Goal: Check status: Check status

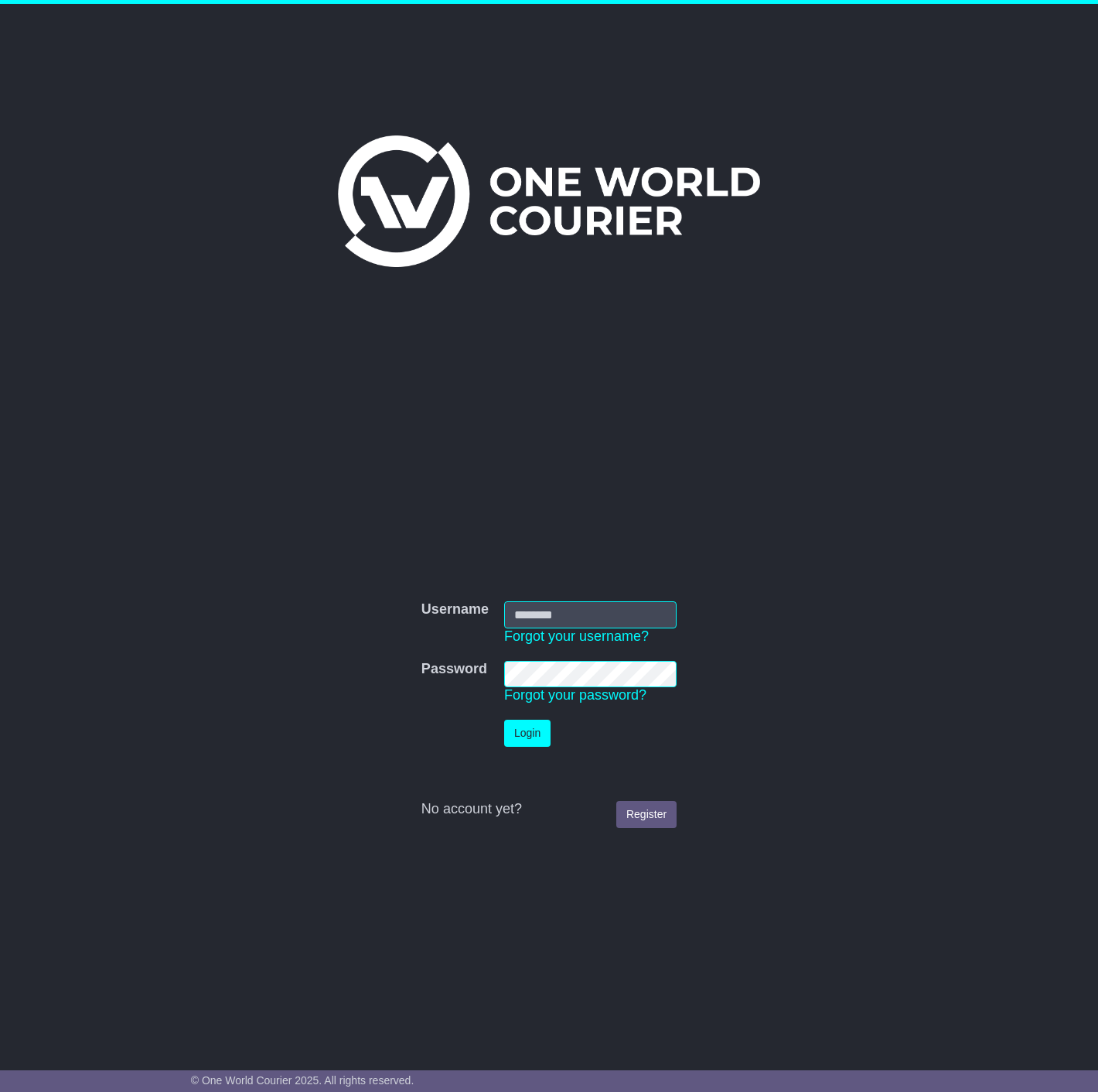
type input "**********"
click at [517, 723] on button "Login" at bounding box center [528, 733] width 47 height 27
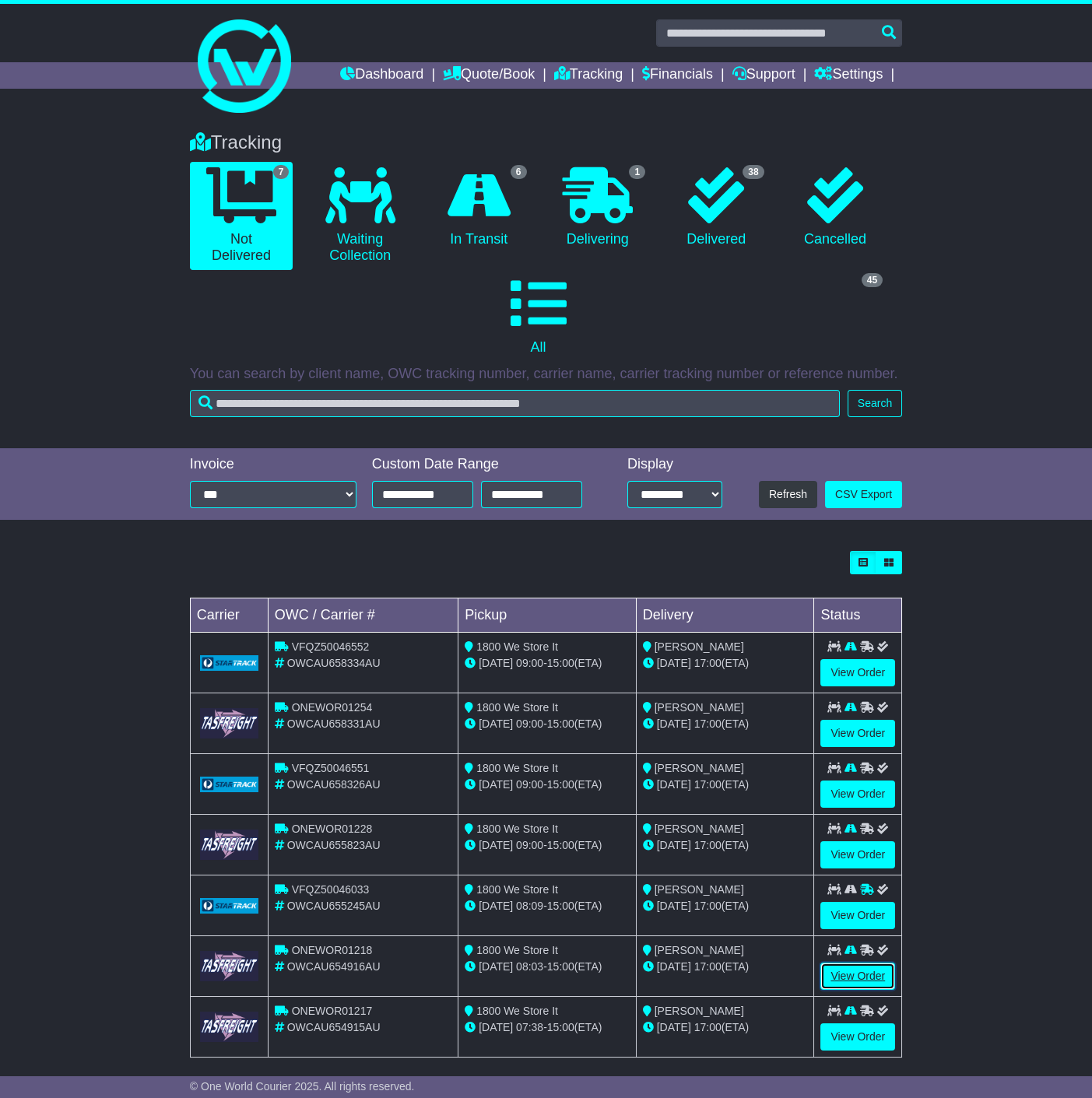
click at [867, 968] on link "View Order" at bounding box center [857, 976] width 75 height 28
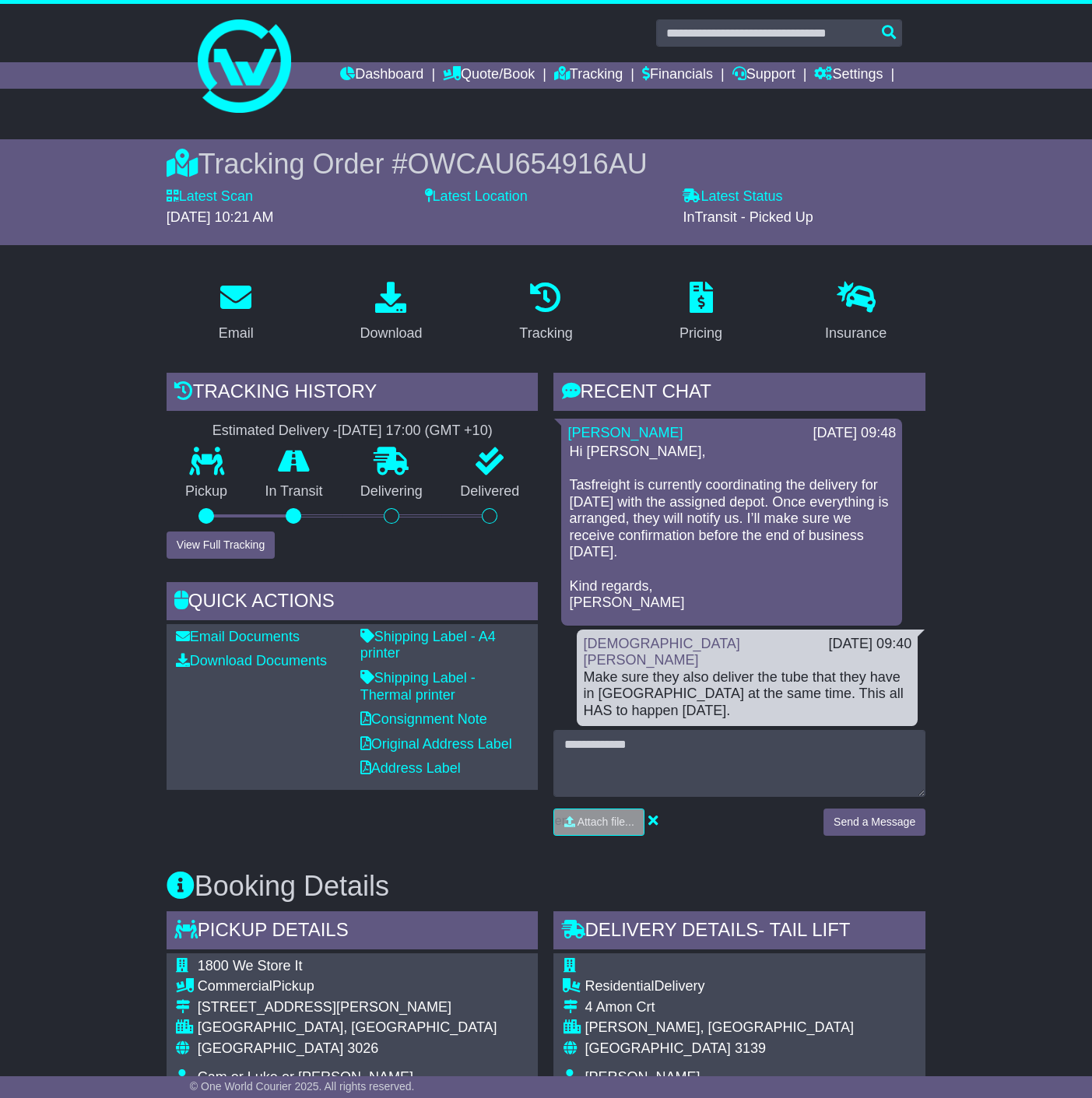
drag, startPoint x: 673, startPoint y: 482, endPoint x: 869, endPoint y: 555, distance: 209.2
click at [869, 555] on p "Hi Christian, Tasfreight is currently coordinating the delivery for tomorrow wi…" at bounding box center [731, 527] width 326 height 168
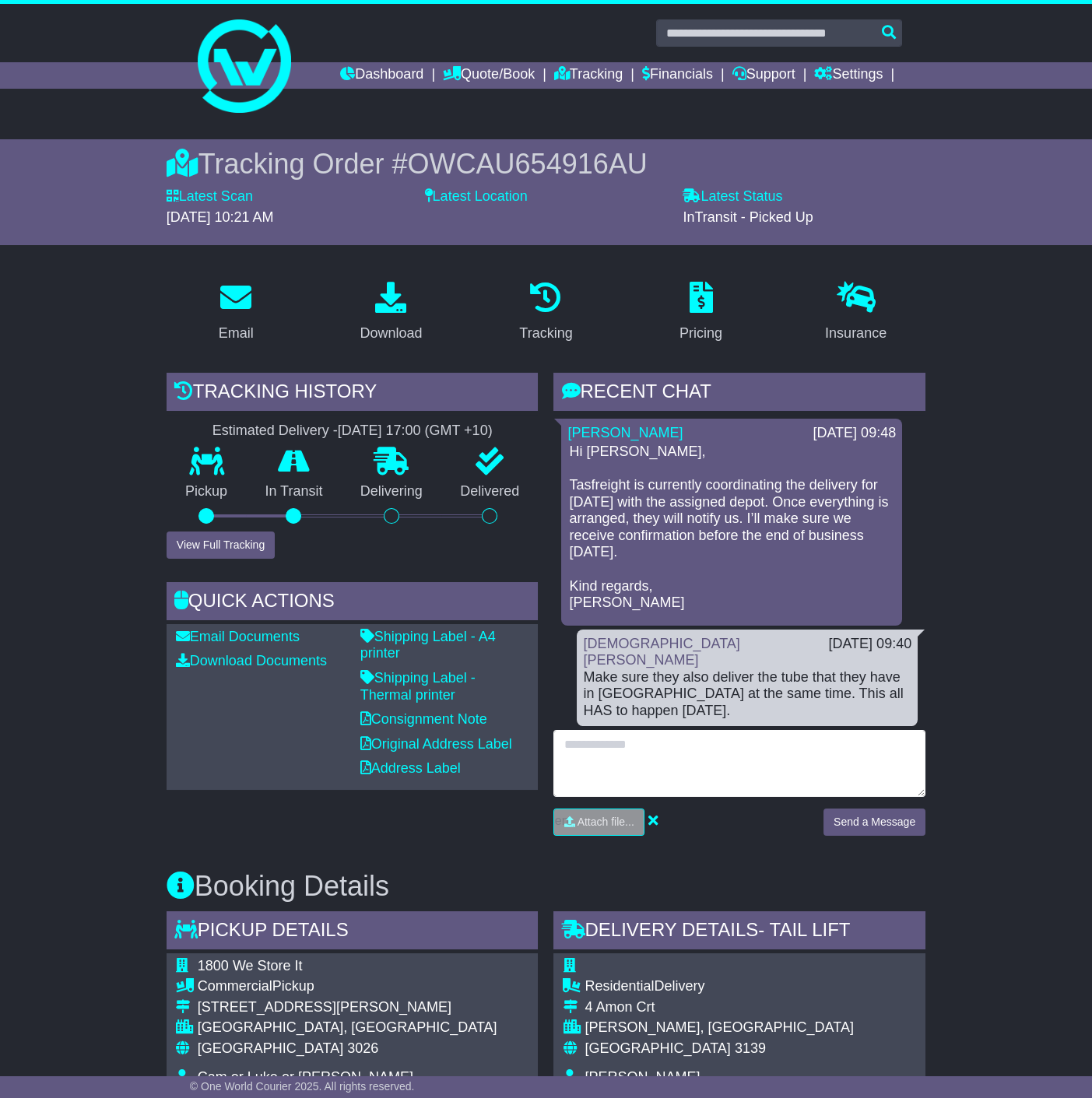
click at [654, 740] on textarea at bounding box center [739, 763] width 372 height 67
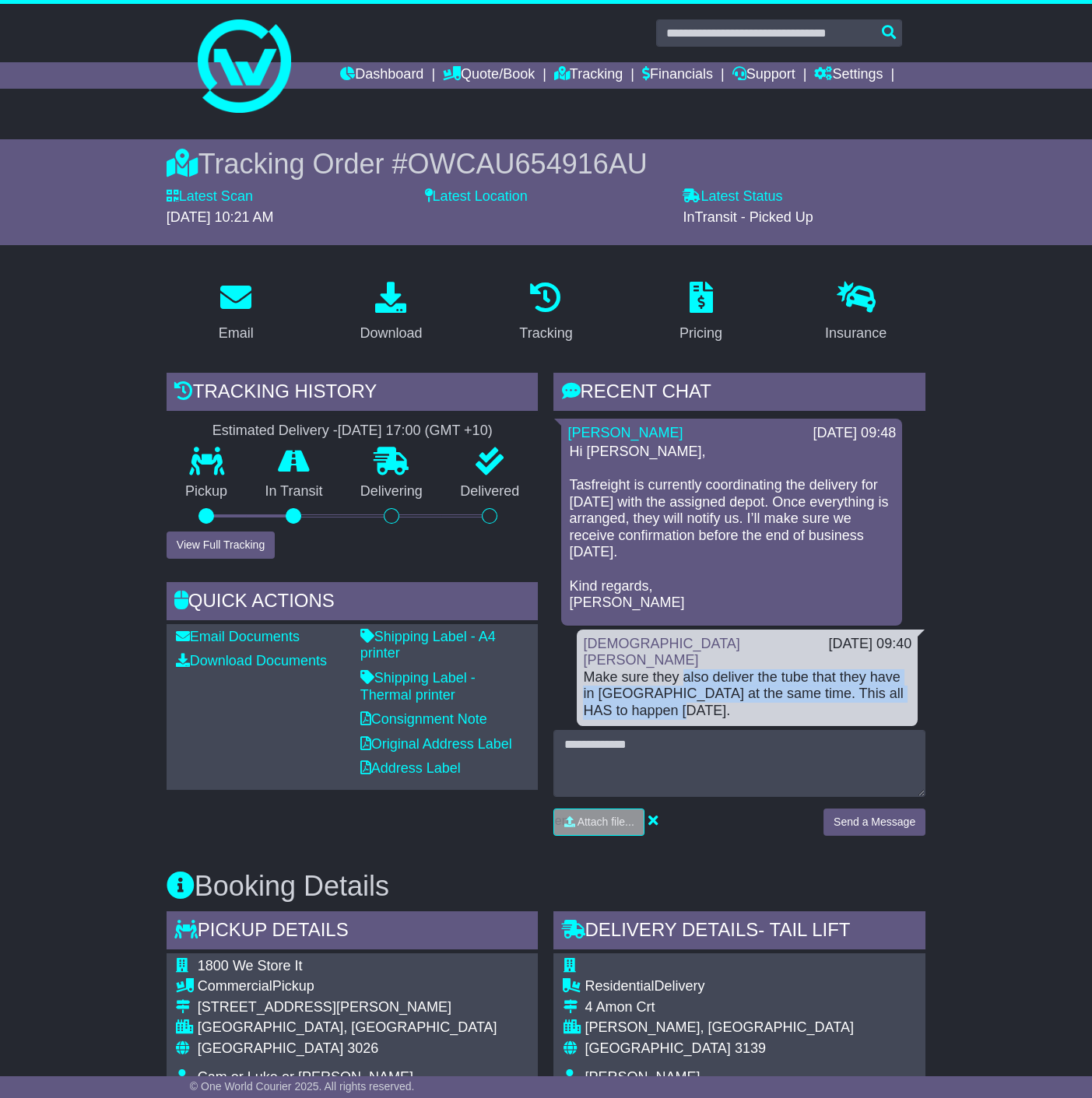
drag, startPoint x: 681, startPoint y: 660, endPoint x: 898, endPoint y: 687, distance: 218.7
click at [898, 687] on div "Make sure they also deliver the tube that they have in Melbourne at the same ti…" at bounding box center [747, 694] width 328 height 51
